Goal: Check status: Check status

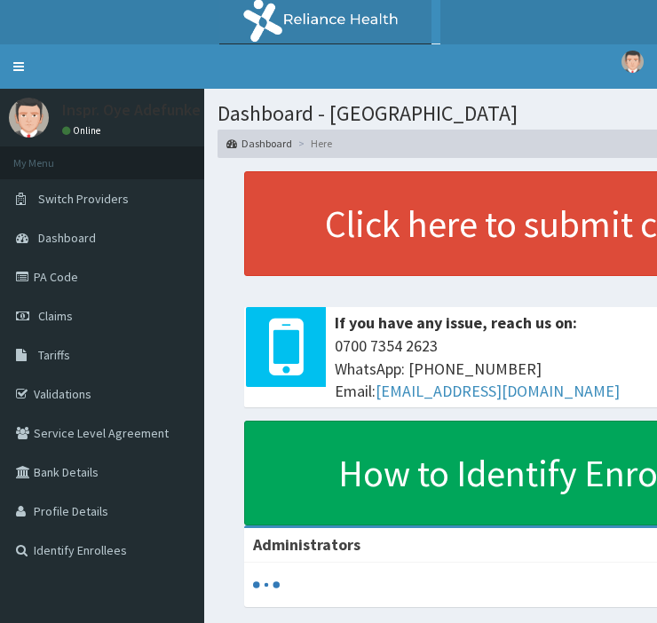
click at [51, 270] on link "PA Code" at bounding box center [102, 276] width 204 height 39
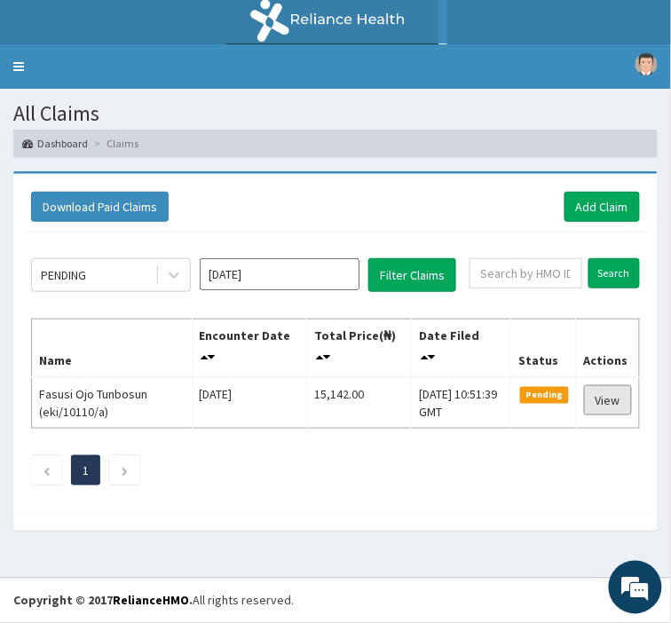
click at [608, 396] on link "View" at bounding box center [608, 400] width 48 height 30
click at [20, 62] on link "Toggle navigation" at bounding box center [18, 66] width 37 height 44
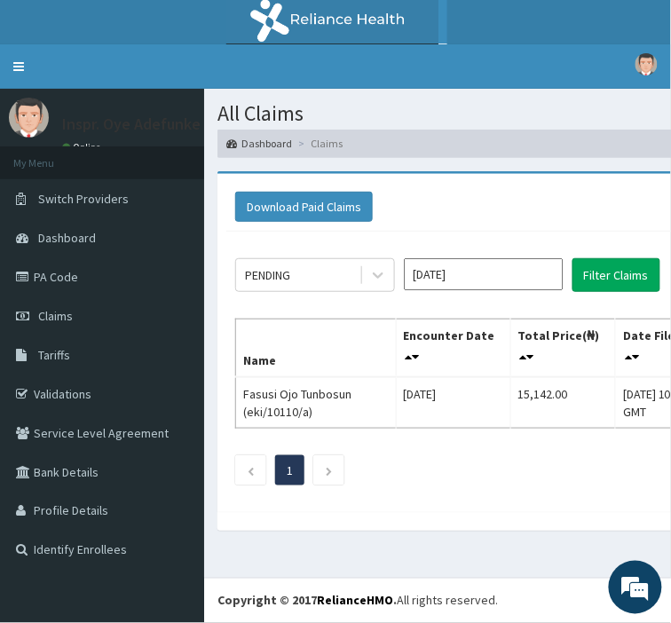
click at [49, 279] on link "PA Code" at bounding box center [102, 276] width 204 height 39
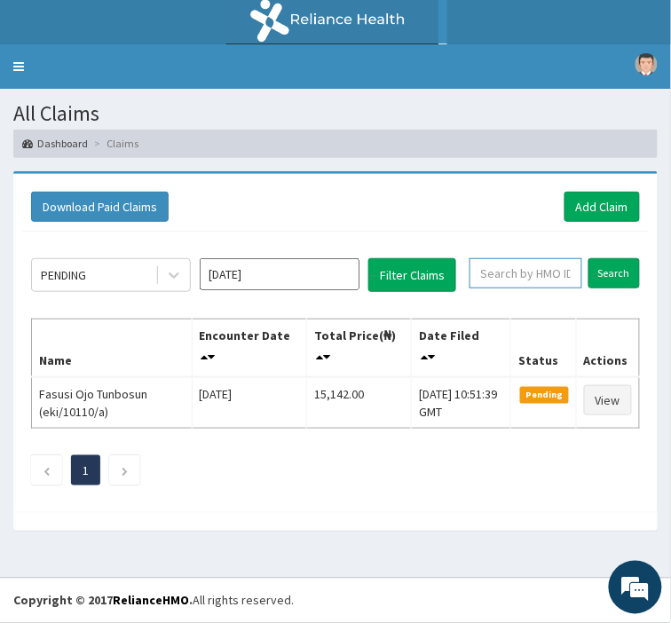
click at [501, 272] on input "text" at bounding box center [526, 273] width 113 height 30
type input "sqz/10265/a"
click at [609, 271] on input "Search" at bounding box center [613, 273] width 51 height 30
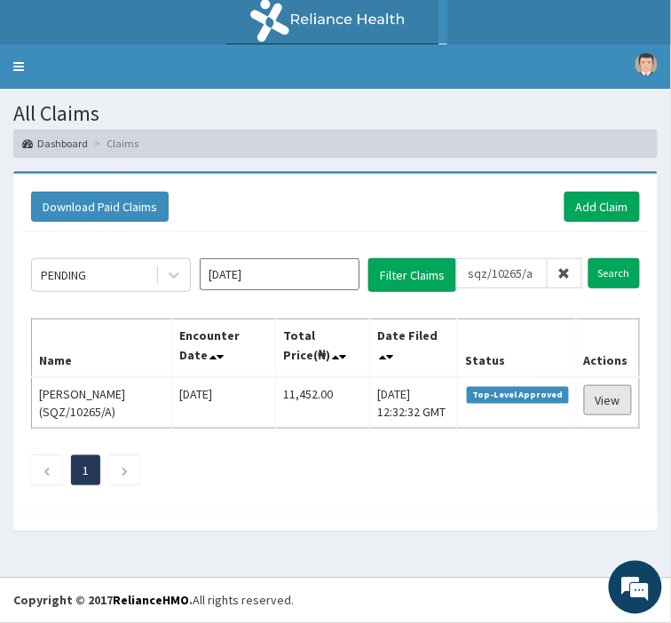
click at [609, 401] on link "View" at bounding box center [608, 400] width 48 height 30
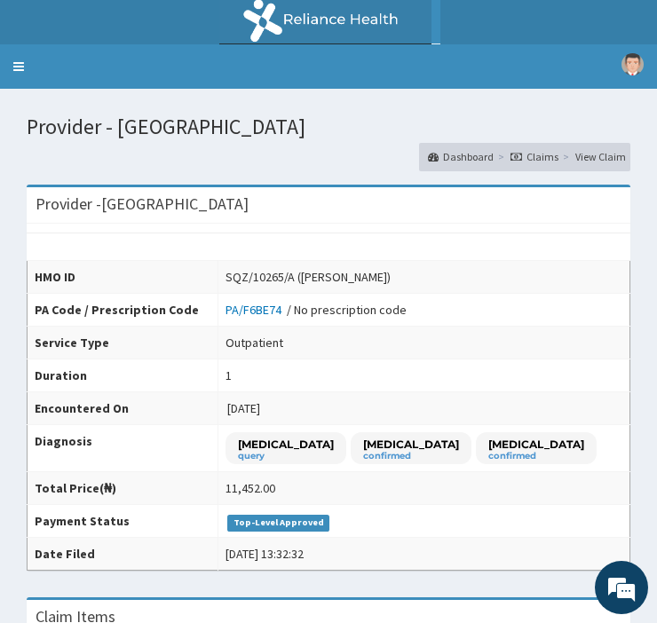
click at [18, 63] on link "Toggle navigation" at bounding box center [18, 66] width 37 height 44
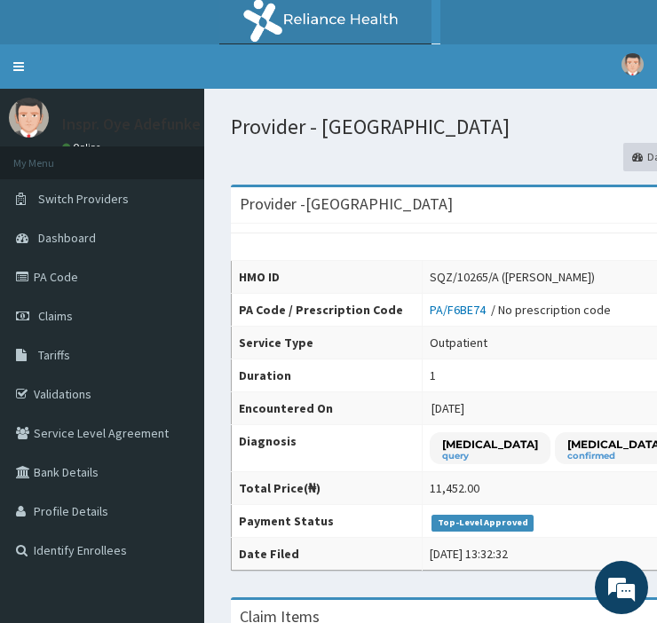
click at [71, 222] on link "Dashboard" at bounding box center [102, 237] width 204 height 39
